Goal: Information Seeking & Learning: Learn about a topic

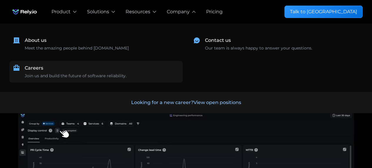
click at [33, 72] on div "Careers Join us and build the future of software reliability." at bounding box center [102, 71] width 154 height 14
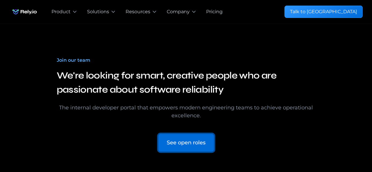
click at [190, 149] on link "See open roles" at bounding box center [186, 143] width 56 height 18
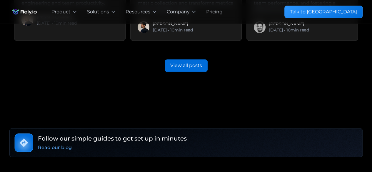
scroll to position [1453, 0]
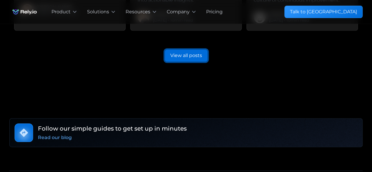
click at [181, 59] on div "View all posts" at bounding box center [186, 55] width 32 height 7
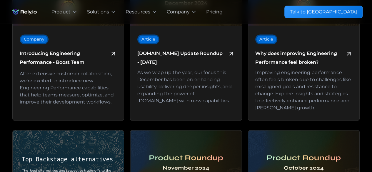
scroll to position [514, 0]
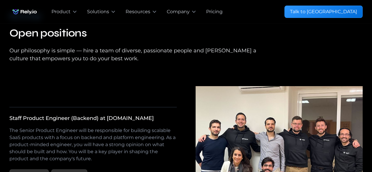
scroll to position [999, 0]
